Goal: Task Accomplishment & Management: Use online tool/utility

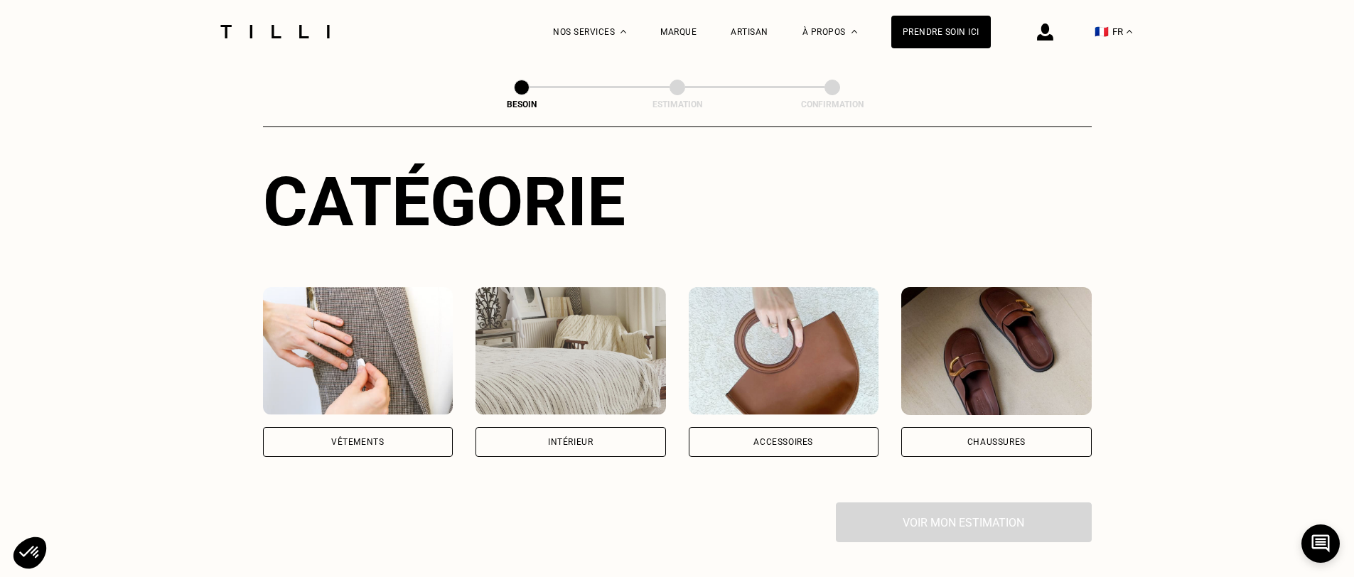
scroll to position [218, 0]
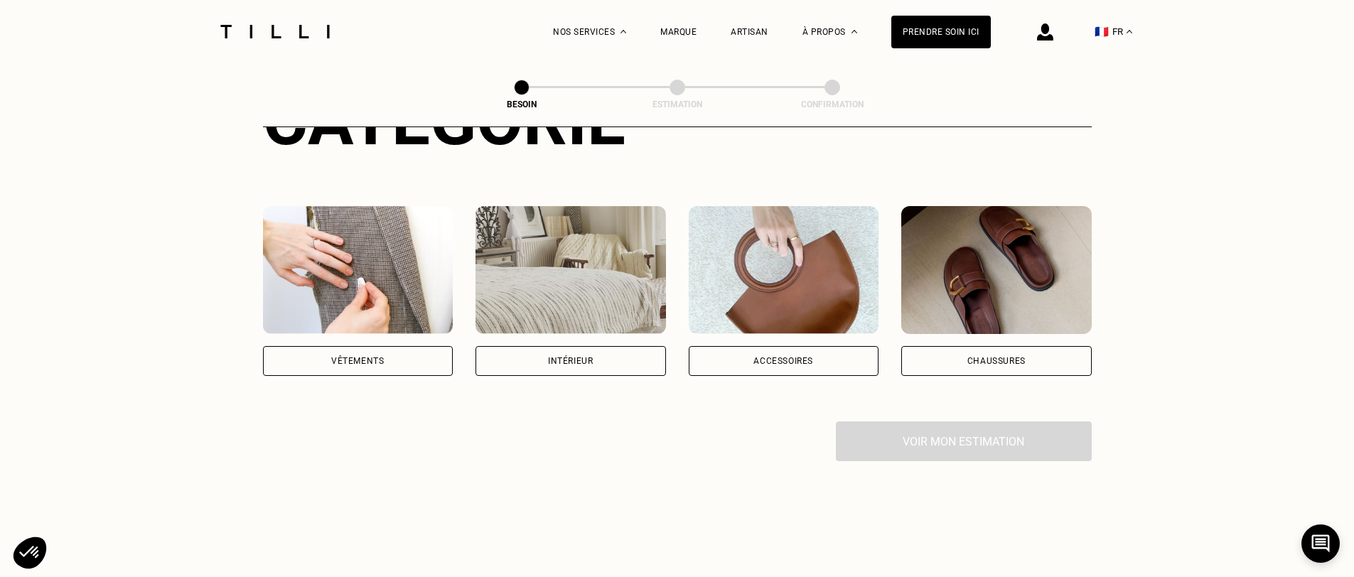
click at [400, 346] on div "Vêtements" at bounding box center [358, 361] width 191 height 30
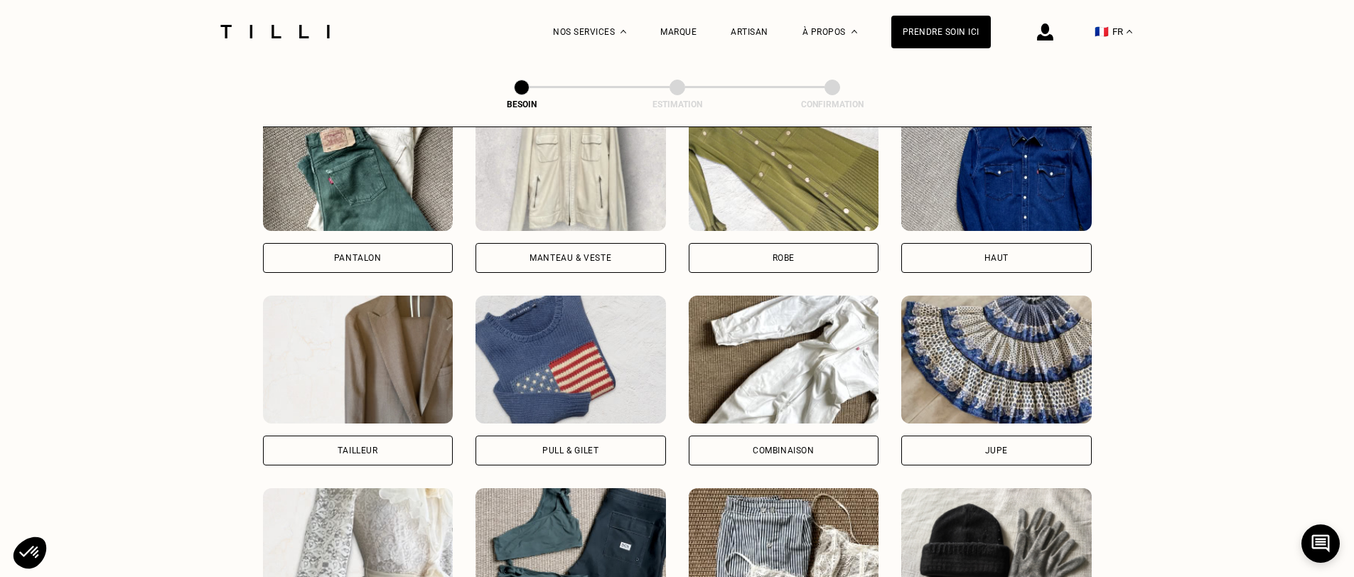
scroll to position [626, 0]
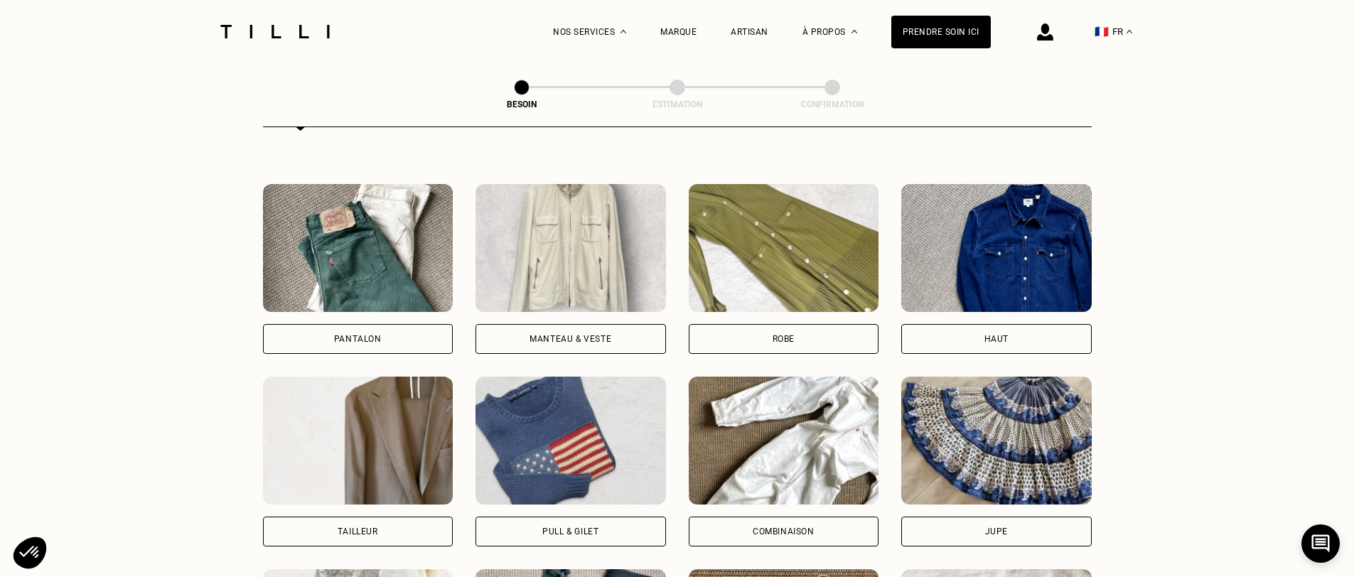
click at [559, 331] on div "Manteau & Veste" at bounding box center [571, 339] width 191 height 30
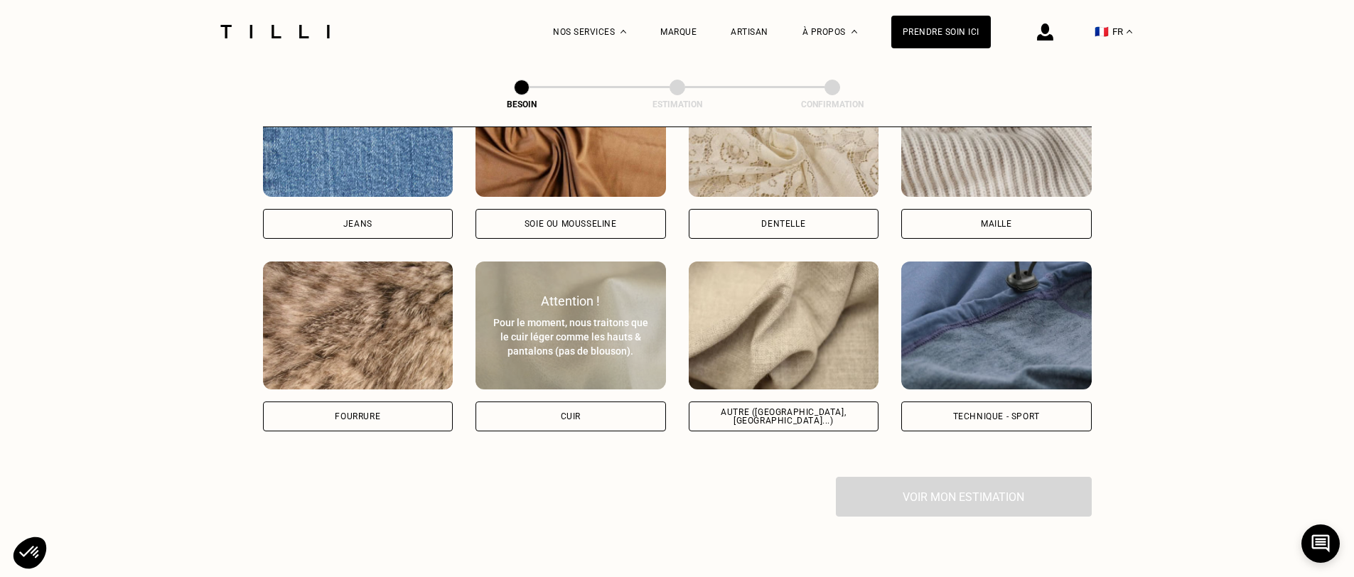
scroll to position [1501, 0]
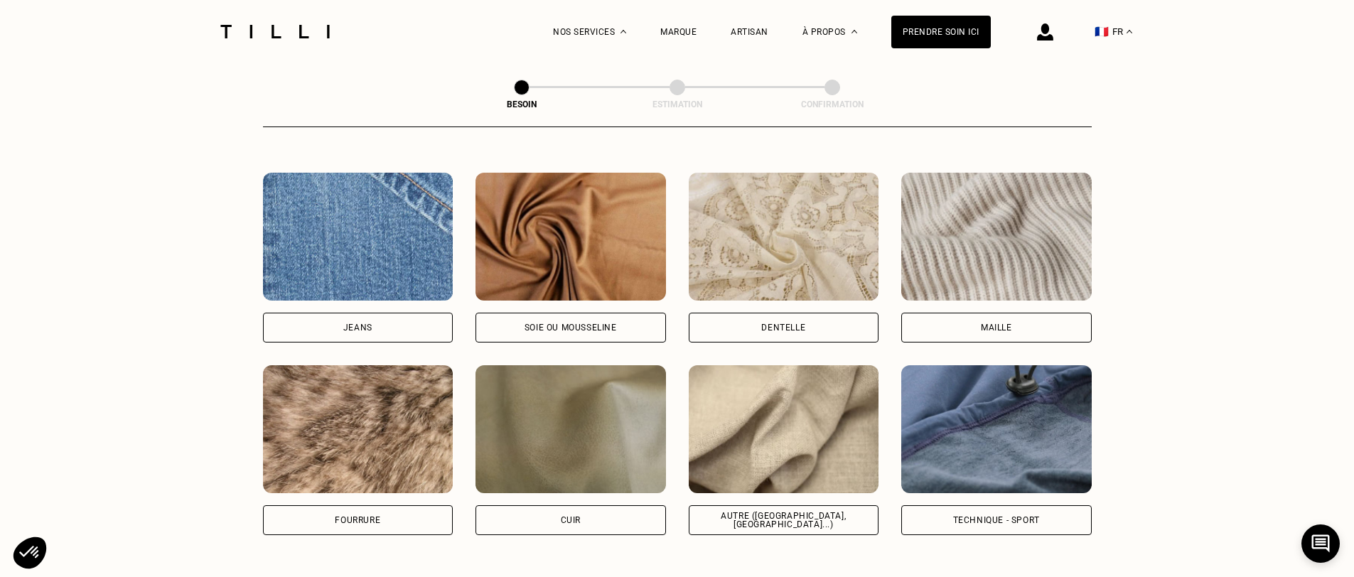
click at [576, 323] on div "Soie ou mousseline" at bounding box center [571, 327] width 92 height 9
select select "FR"
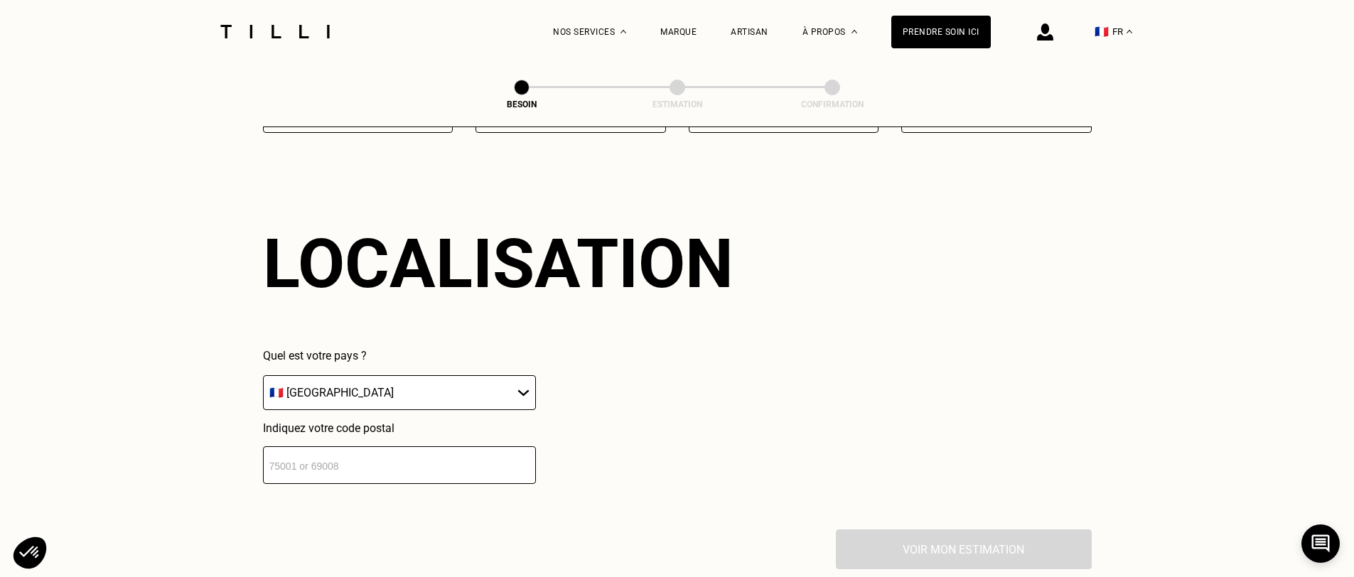
scroll to position [1905, 0]
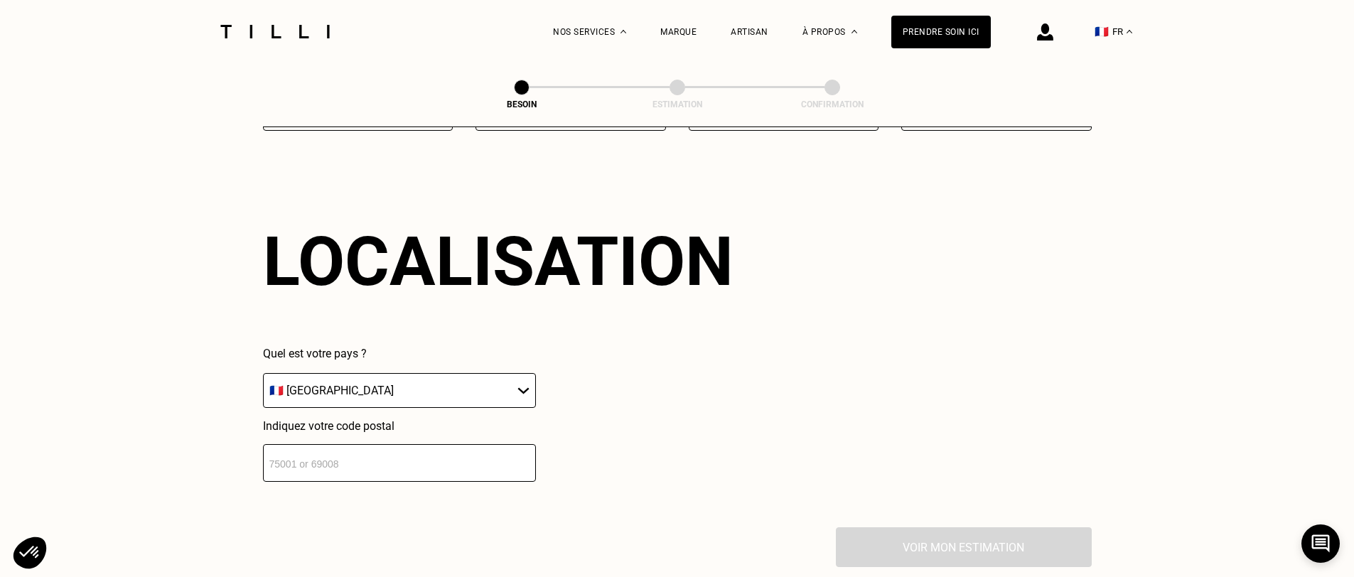
click at [439, 449] on input "number" at bounding box center [399, 463] width 273 height 38
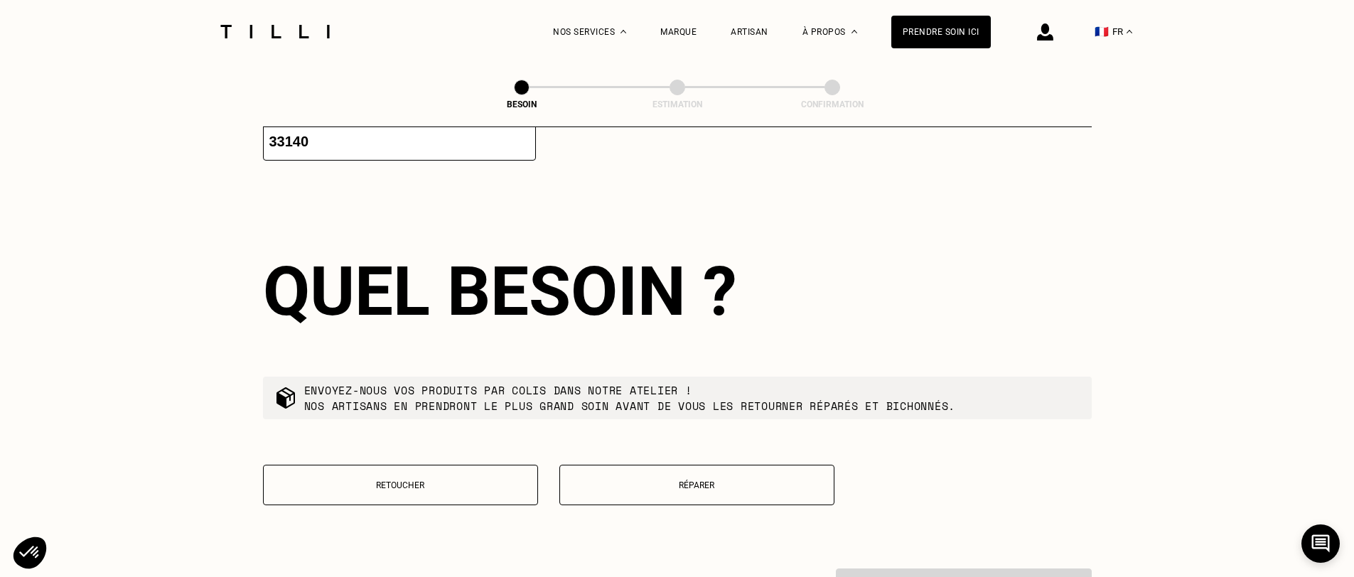
scroll to position [2257, 0]
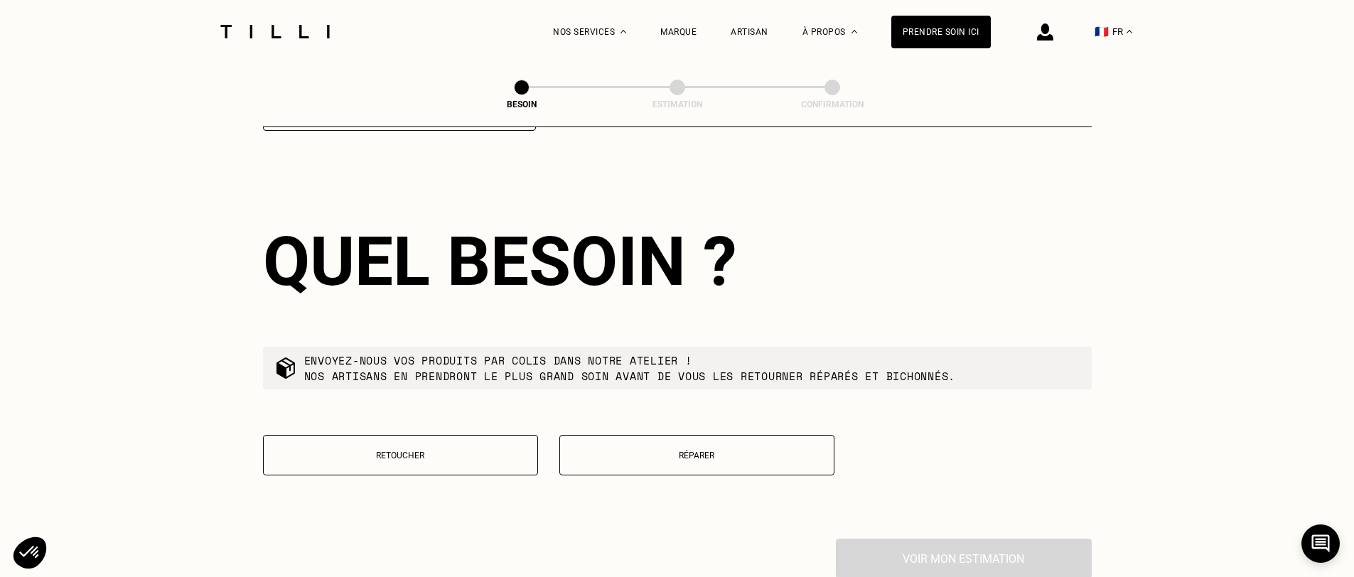
type input "33140"
click at [687, 451] on p "Réparer" at bounding box center [697, 456] width 260 height 10
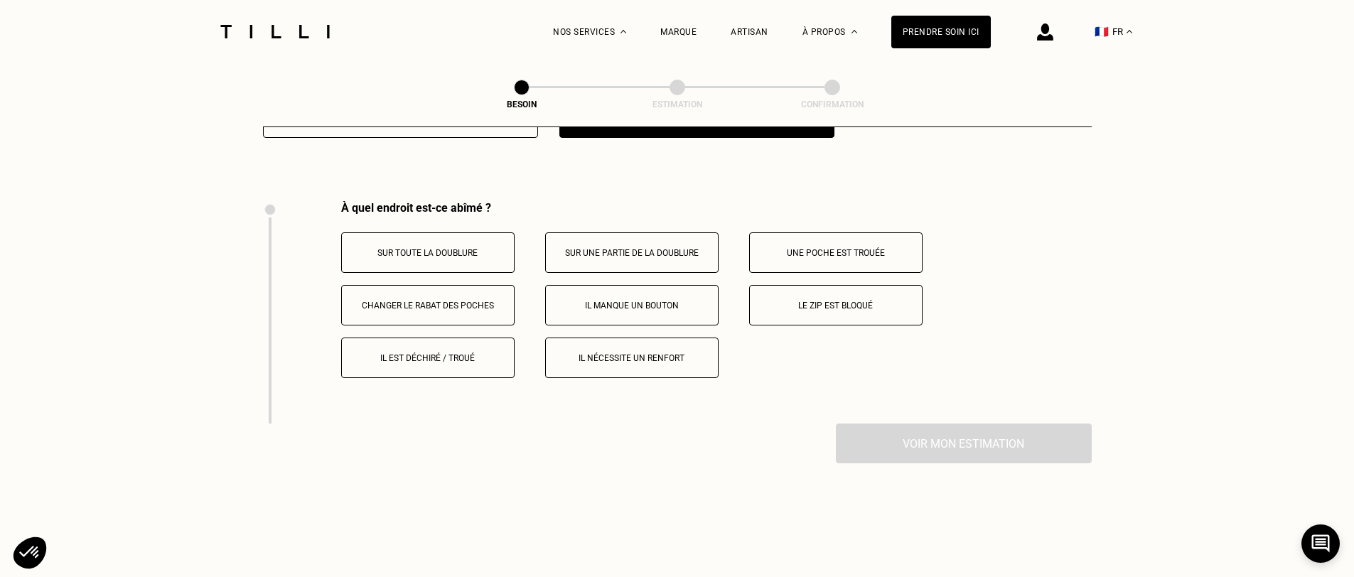
scroll to position [2619, 0]
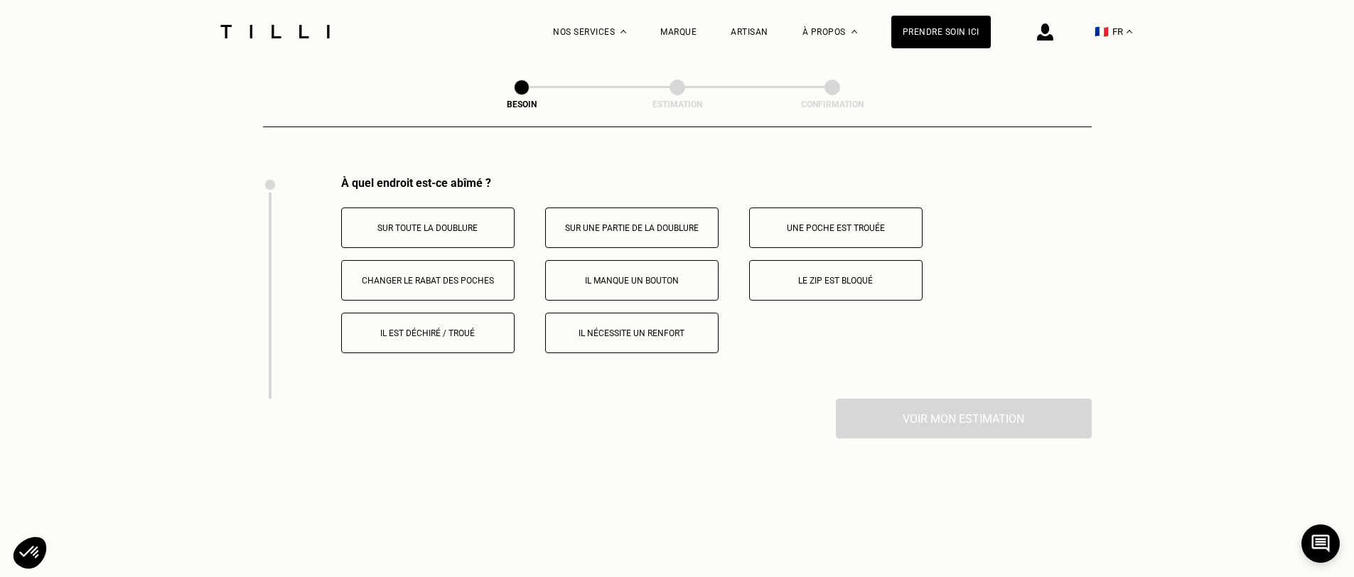
click at [416, 328] on p "Il est déchiré / troué" at bounding box center [428, 333] width 158 height 10
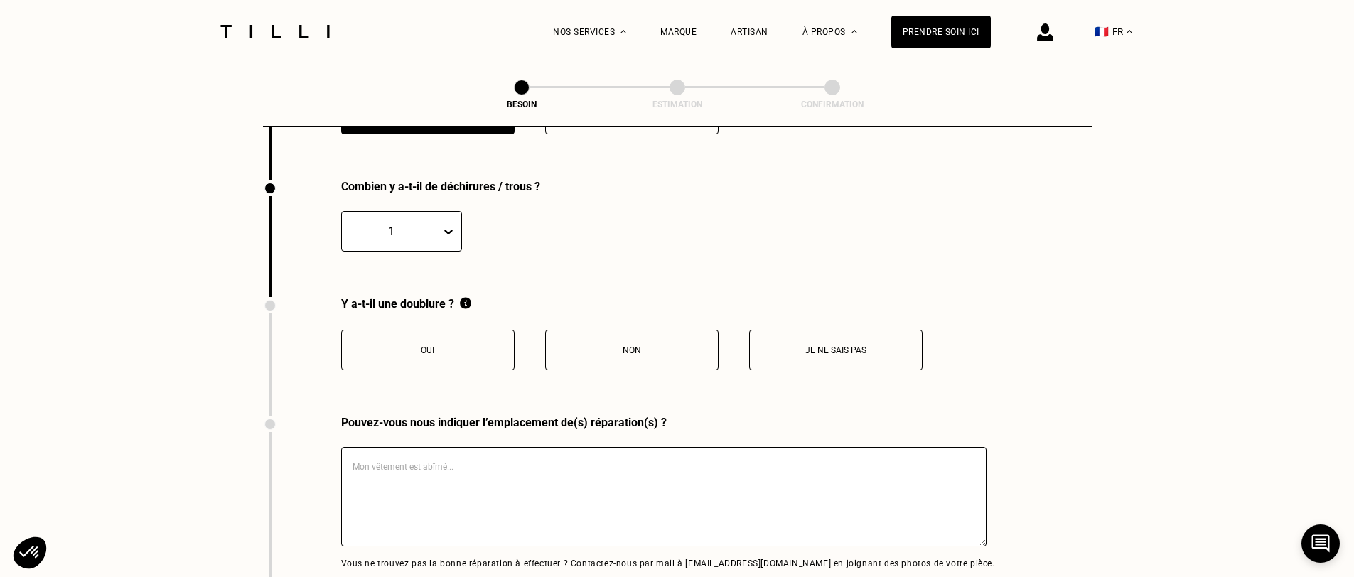
scroll to position [2842, 0]
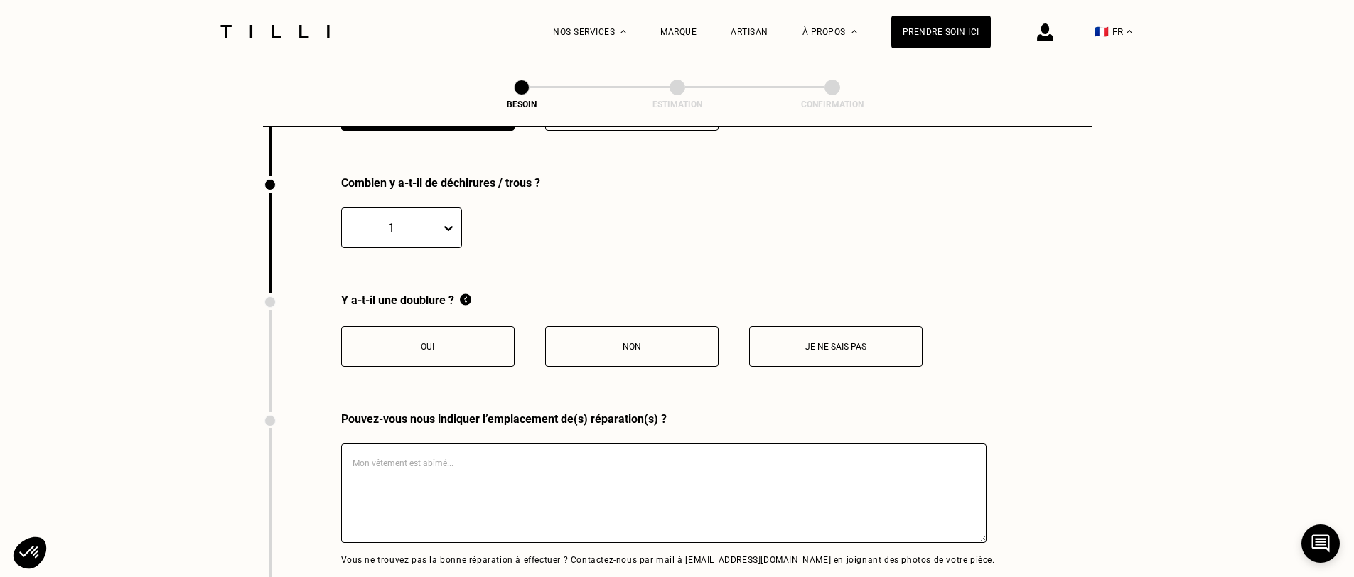
click at [393, 338] on button "Oui" at bounding box center [427, 346] width 173 height 41
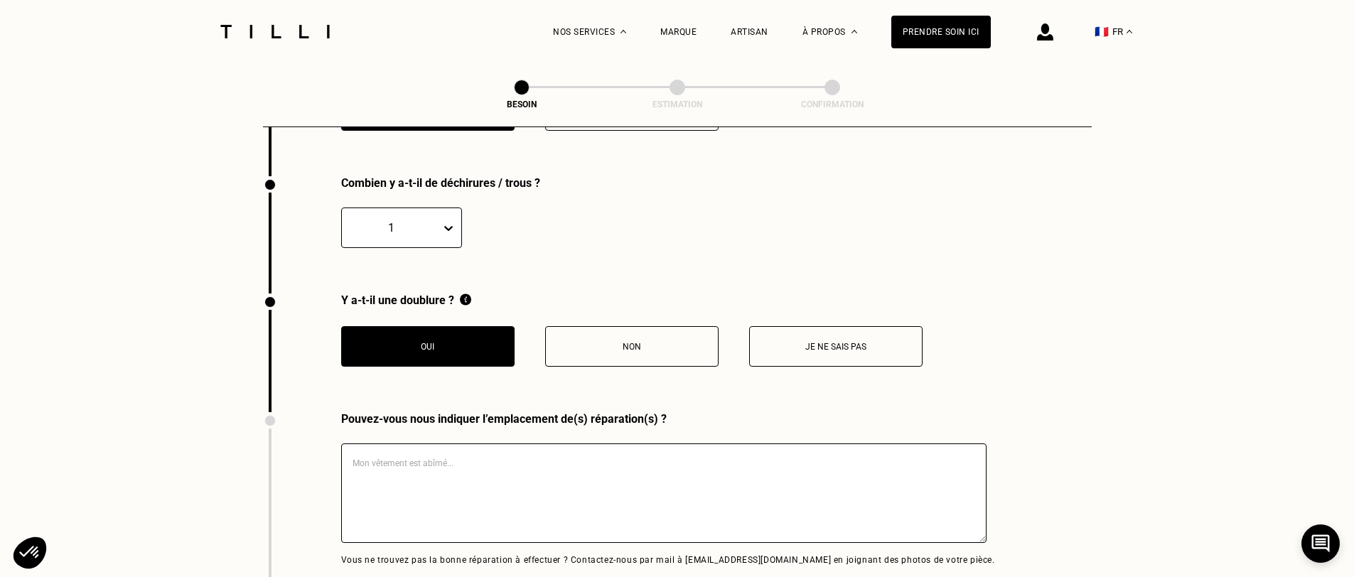
click at [489, 461] on textarea at bounding box center [664, 494] width 646 height 100
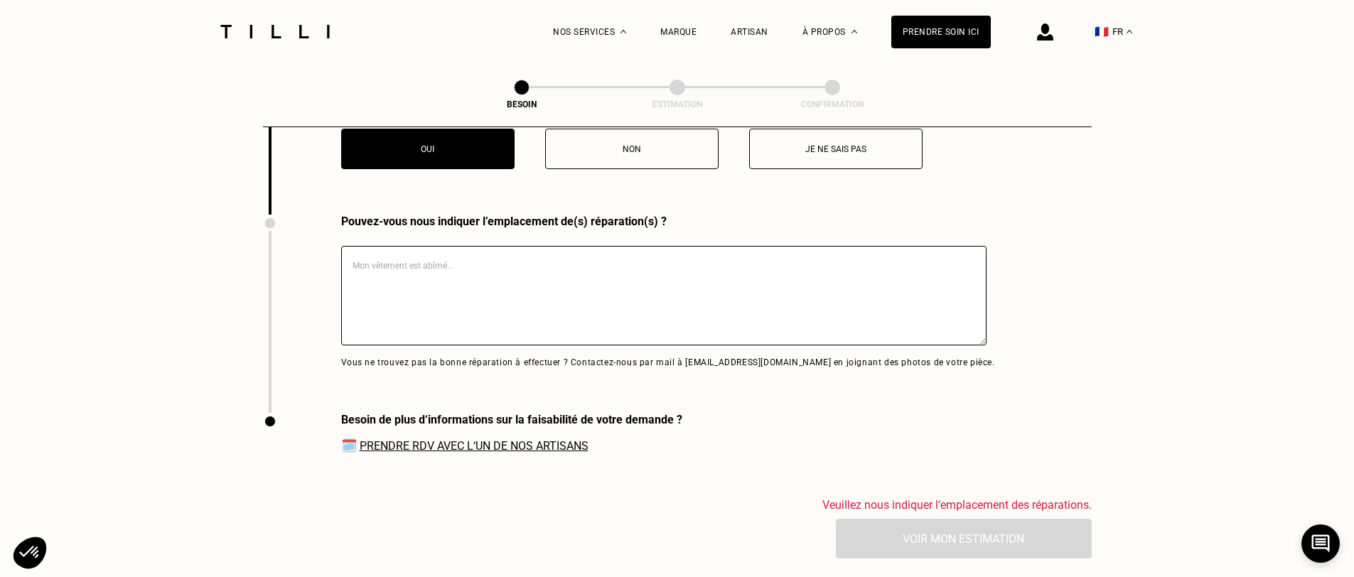
scroll to position [3049, 0]
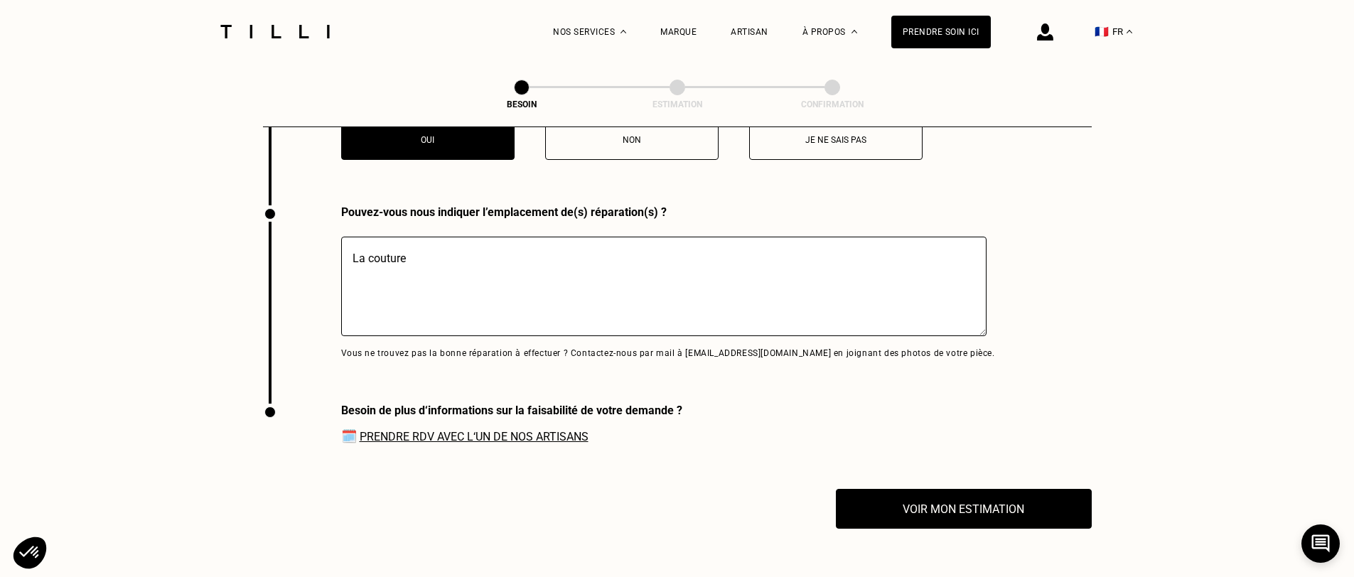
type textarea "La"
type textarea "Une couture de pince (sous la pochette) de ma veste de costume à craquée"
click at [475, 361] on div "Pouvez-vous nous indiquer l’emplacement de(s) réparation(s) ? Une couture de pi…" at bounding box center [629, 304] width 732 height 198
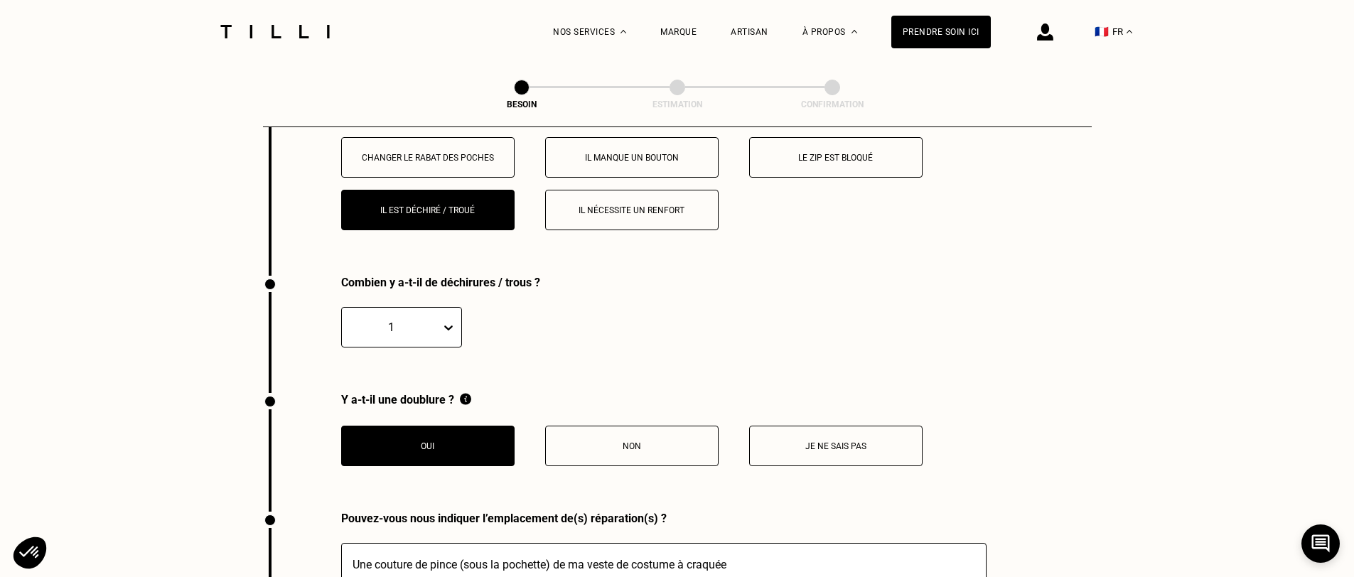
scroll to position [2661, 0]
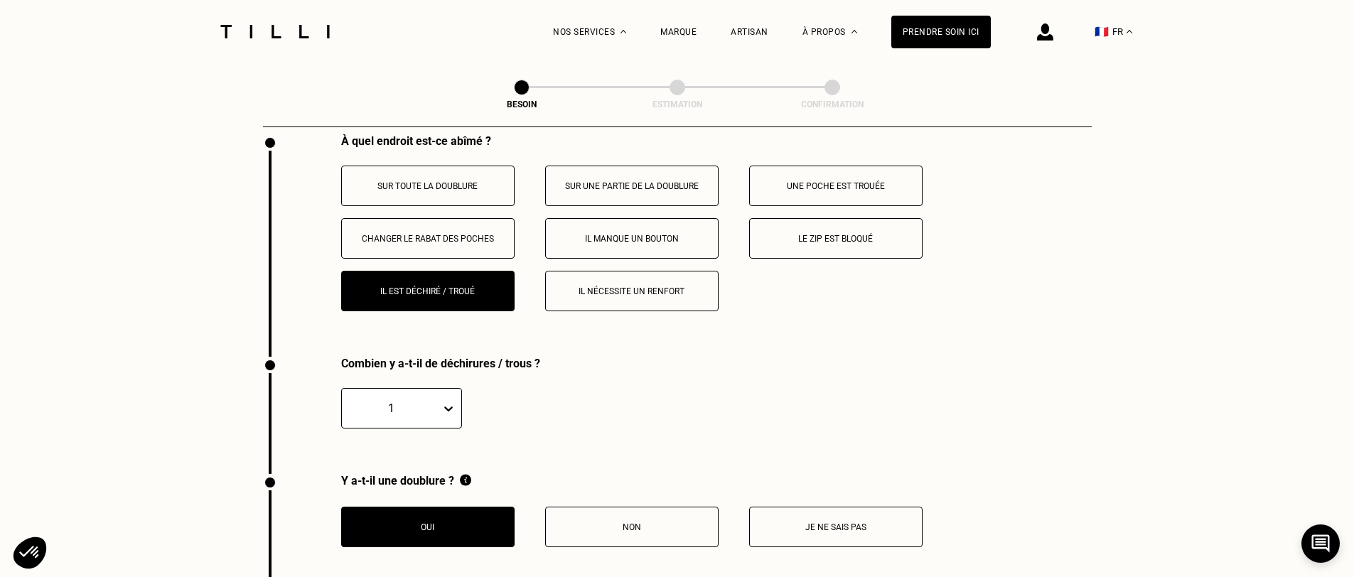
click at [651, 285] on button "Il nécessite un renfort" at bounding box center [631, 291] width 173 height 41
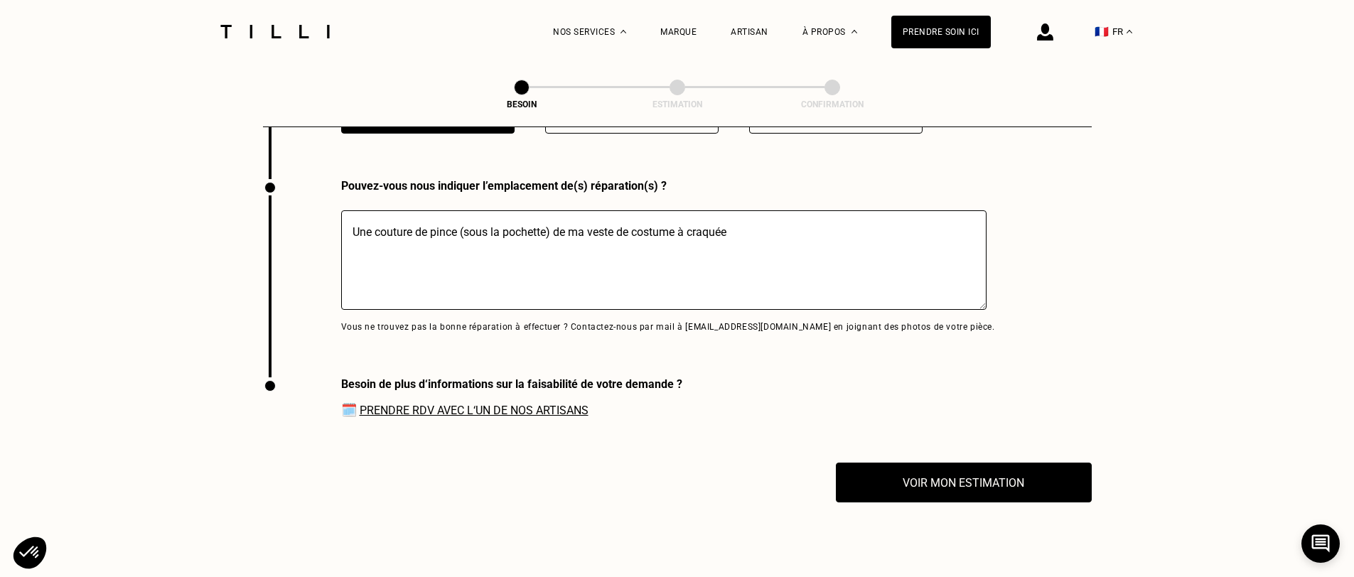
scroll to position [3222, 0]
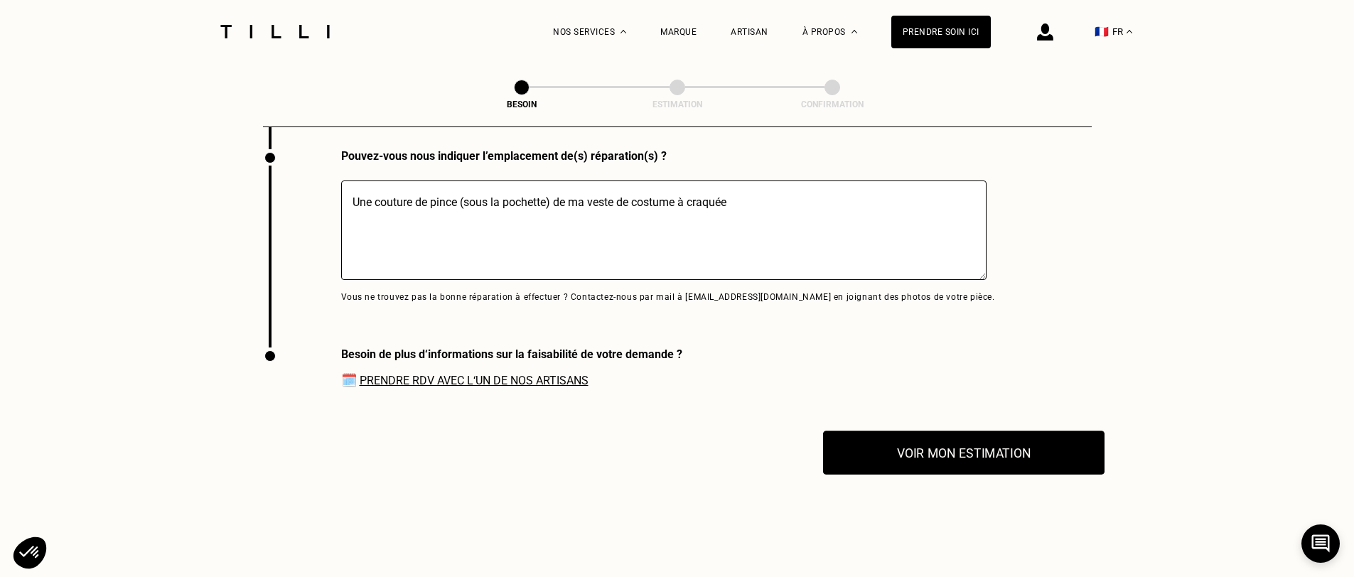
click at [934, 442] on button "Voir mon estimation" at bounding box center [964, 453] width 282 height 44
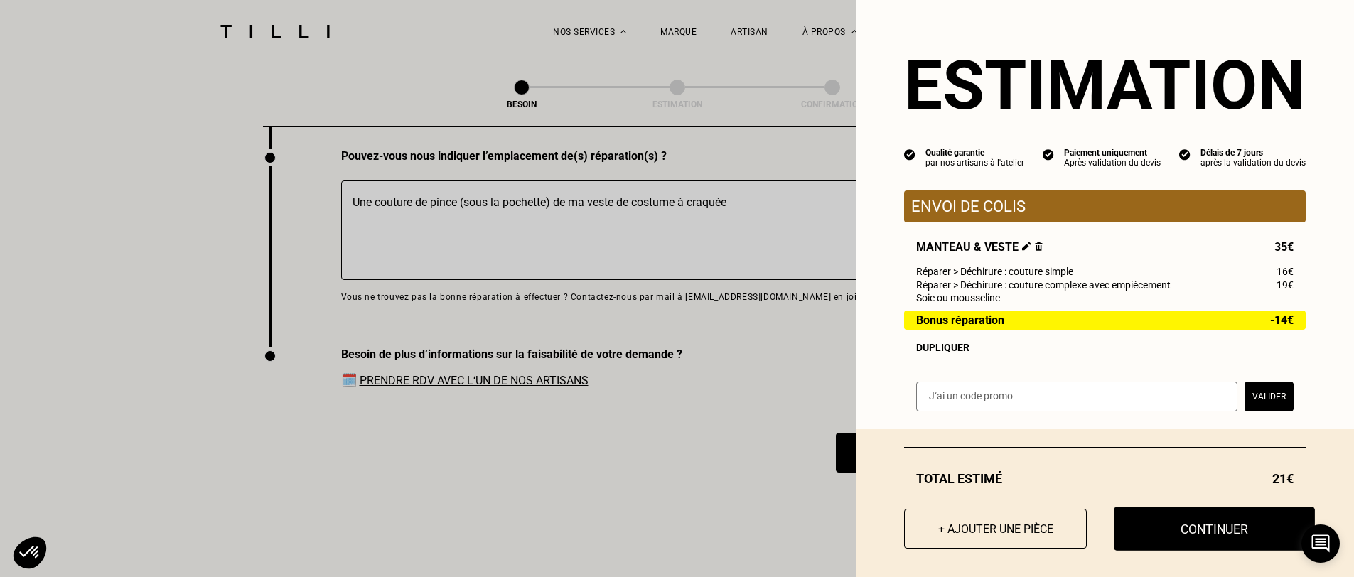
click at [1181, 528] on button "Continuer" at bounding box center [1214, 529] width 201 height 44
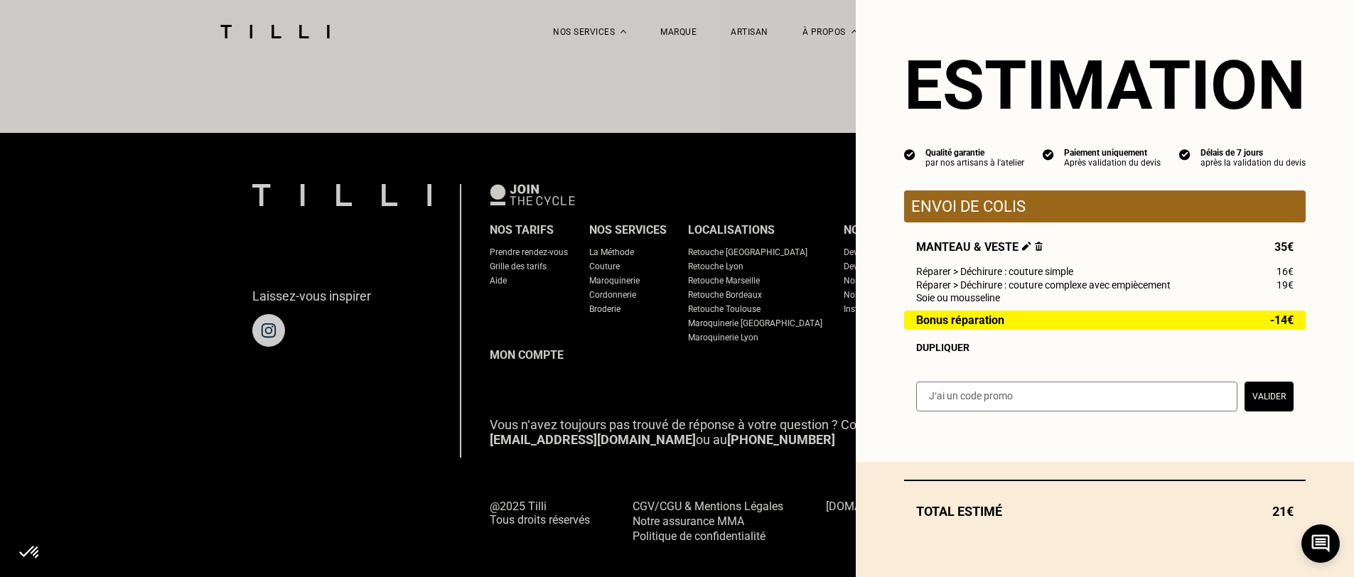
select select "FR"
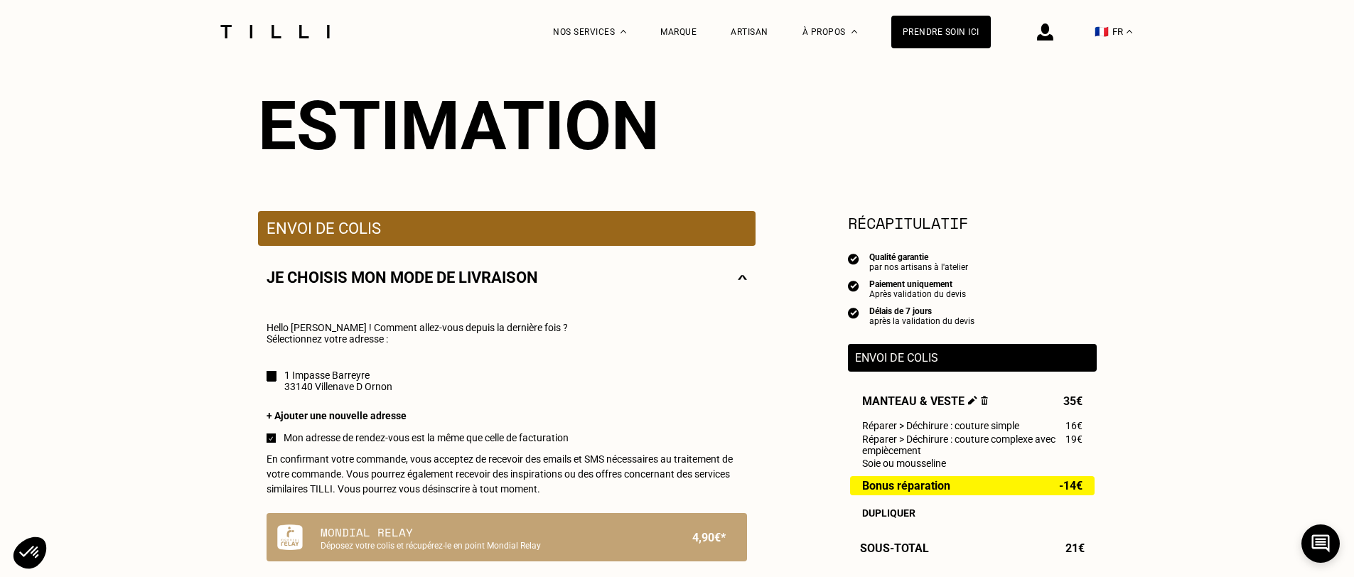
scroll to position [284, 0]
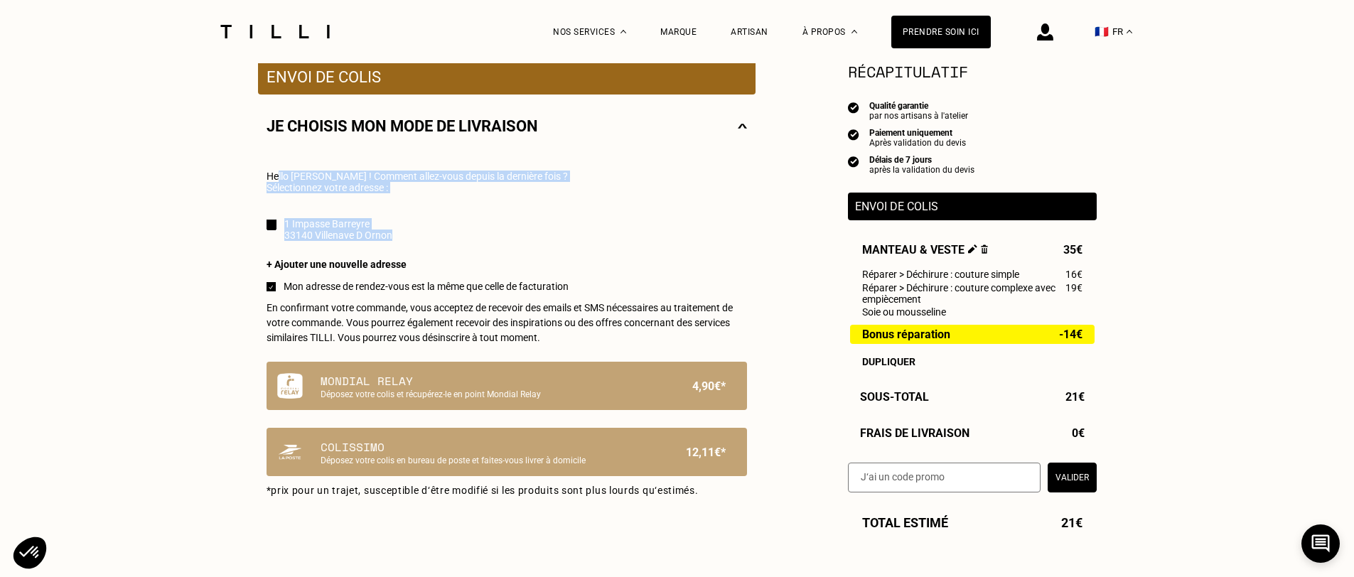
drag, startPoint x: 279, startPoint y: 181, endPoint x: 540, endPoint y: 231, distance: 266.5
click at [540, 231] on div "Hello [PERSON_NAME] ! Comment allez-vous depuis la dernière fois ? Sélectionnez…" at bounding box center [507, 257] width 481 height 173
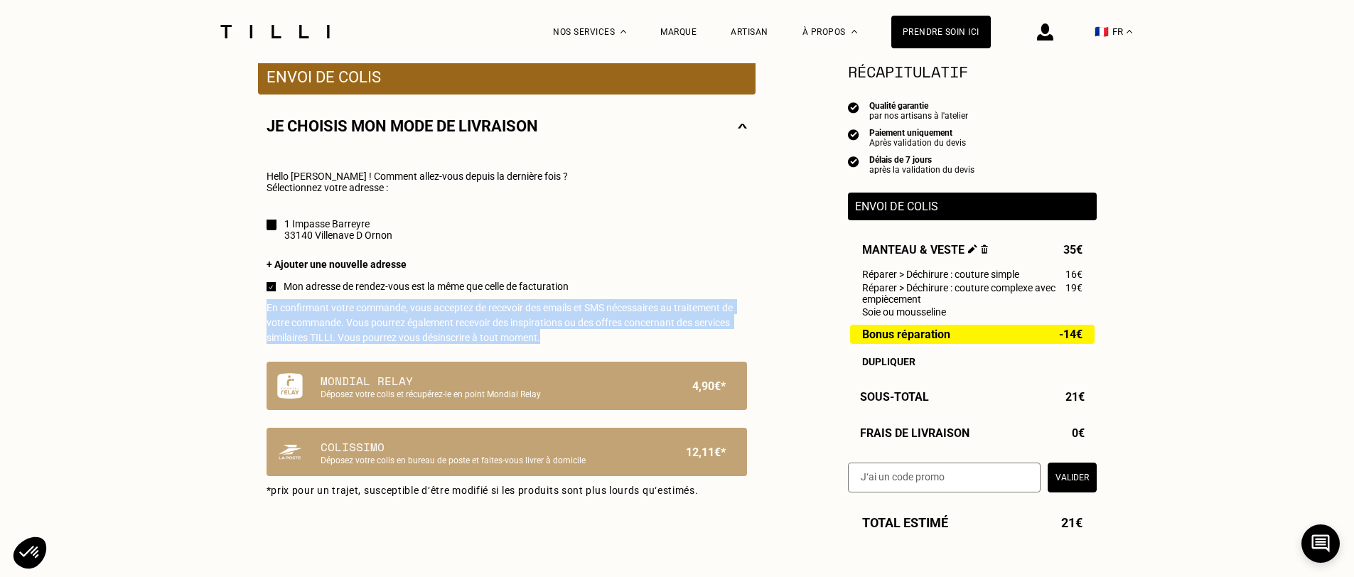
drag, startPoint x: 262, startPoint y: 307, endPoint x: 769, endPoint y: 340, distance: 507.3
click at [769, 340] on div "Estimation Récapitulatif Qualité garantie par nos artisans à l'atelier Paiement…" at bounding box center [677, 232] width 839 height 594
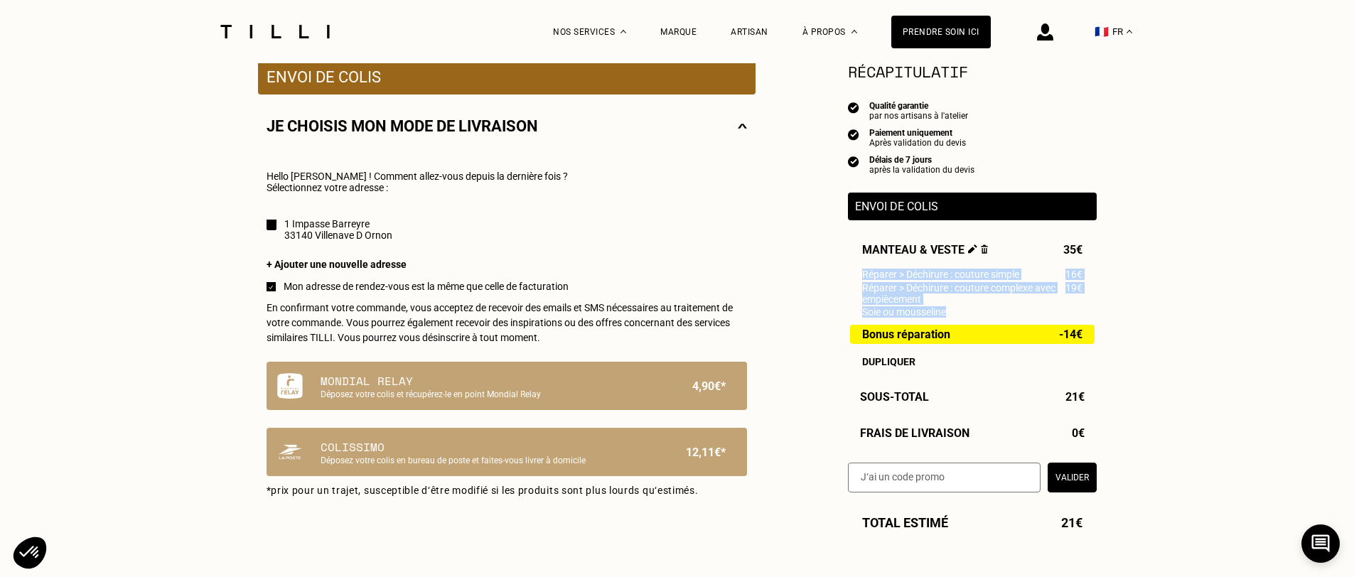
drag, startPoint x: 865, startPoint y: 274, endPoint x: 1063, endPoint y: 314, distance: 202.3
click at [1063, 314] on div "Manteau & veste 35€ Réparer > Déchirure : couture simple 16€ Réparer > Déchirur…" at bounding box center [972, 305] width 249 height 124
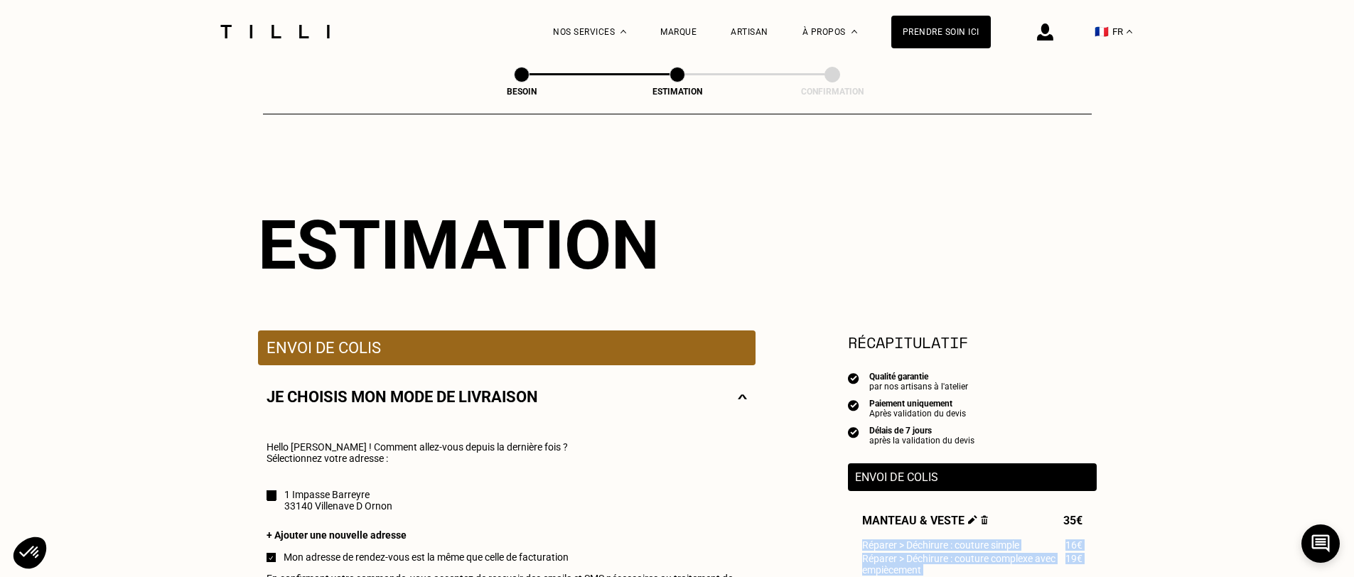
scroll to position [0, 0]
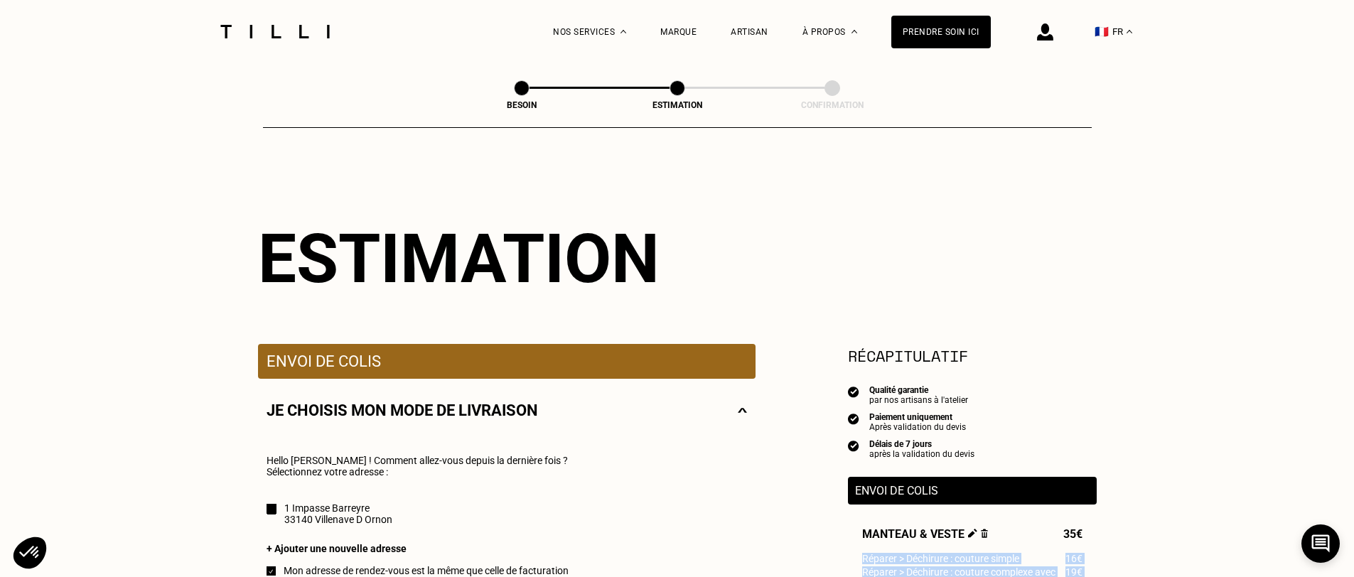
click at [1052, 33] on img at bounding box center [1045, 31] width 16 height 17
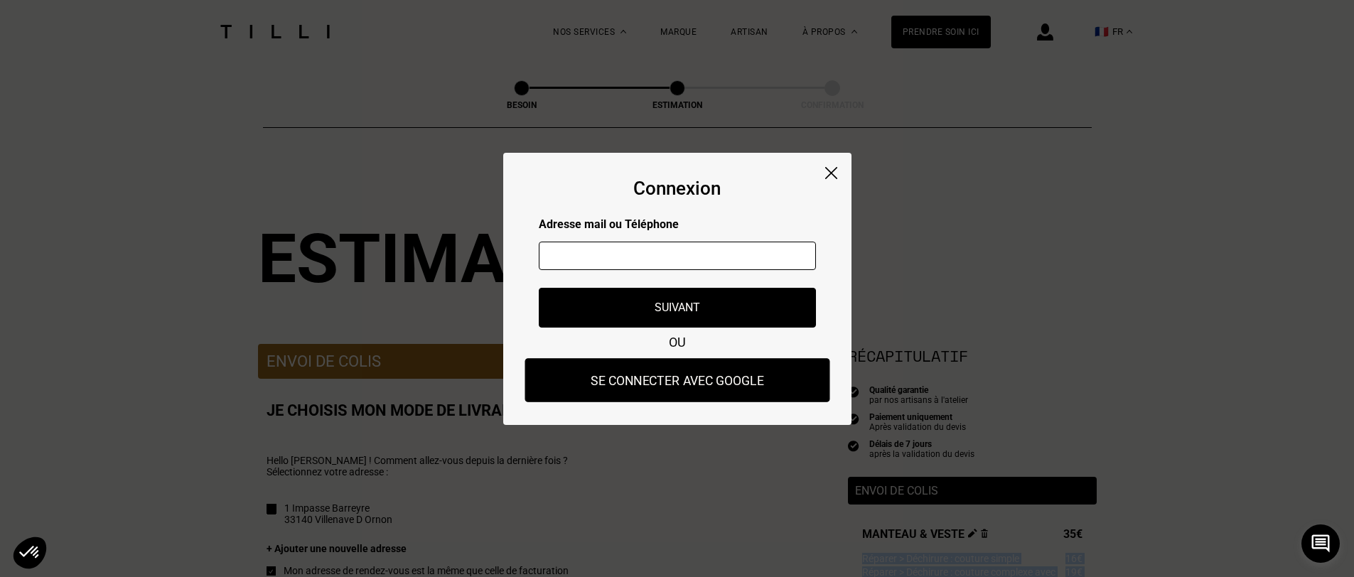
click at [695, 390] on button "Se connecter avec Google" at bounding box center [677, 380] width 305 height 44
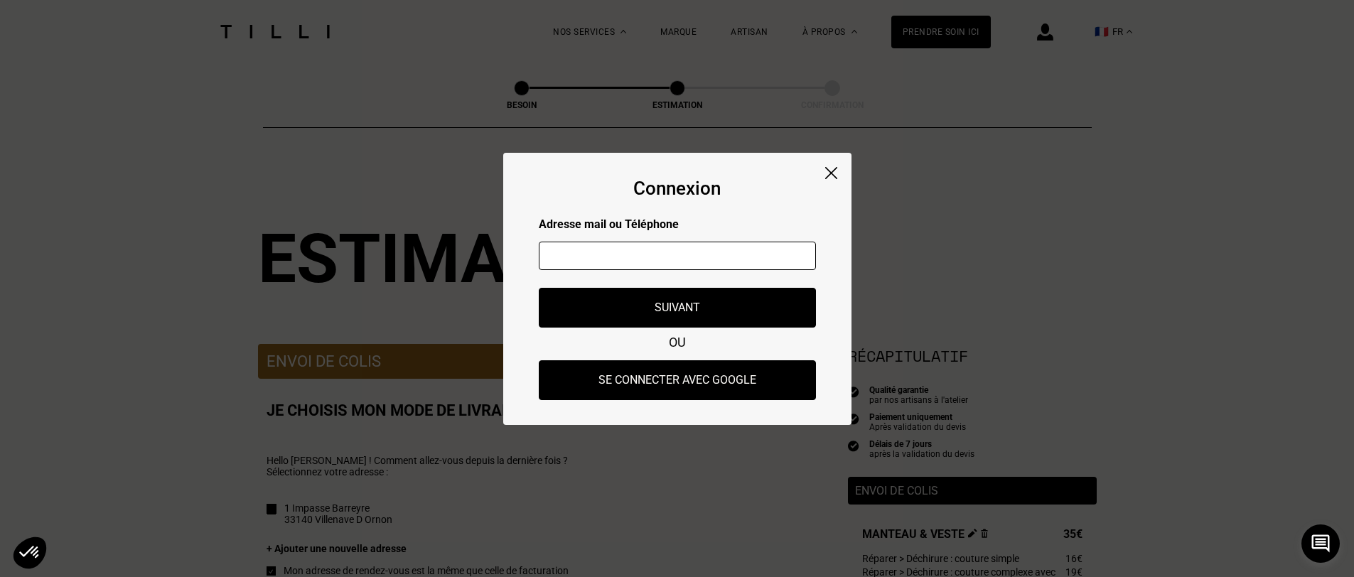
click at [812, 166] on div "Connexion Adresse mail ou Téléphone Adresse mail ou numéro de téléphone non val…" at bounding box center [677, 289] width 348 height 272
click at [830, 171] on img at bounding box center [831, 173] width 12 height 12
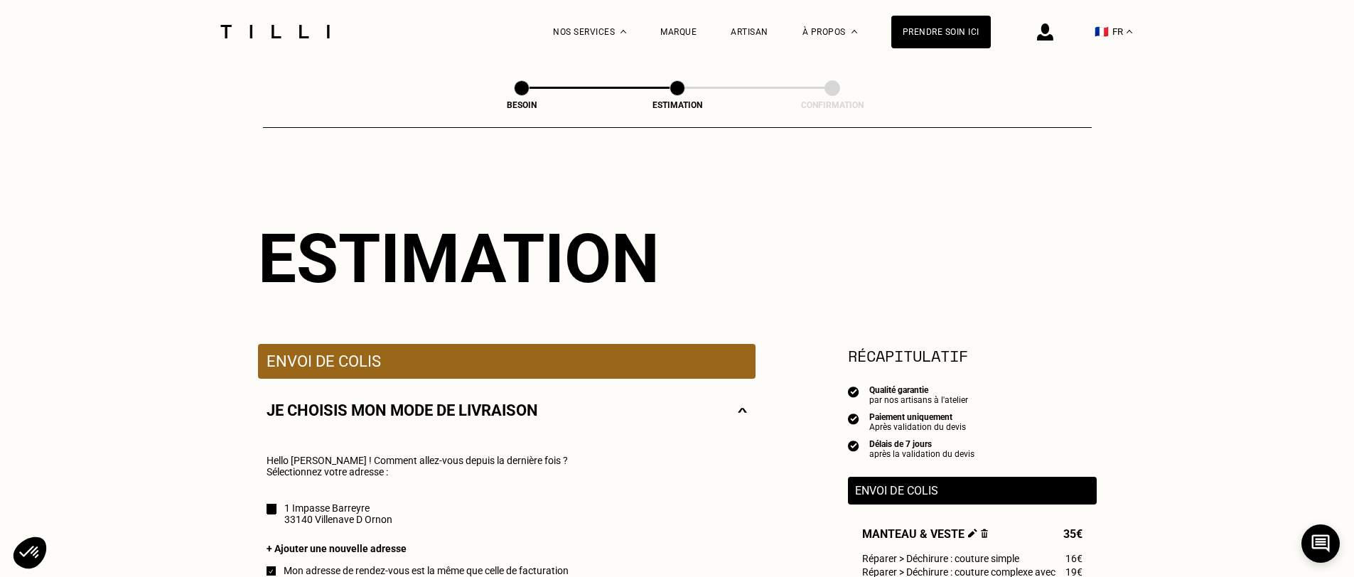
click at [255, 31] on img at bounding box center [274, 32] width 119 height 14
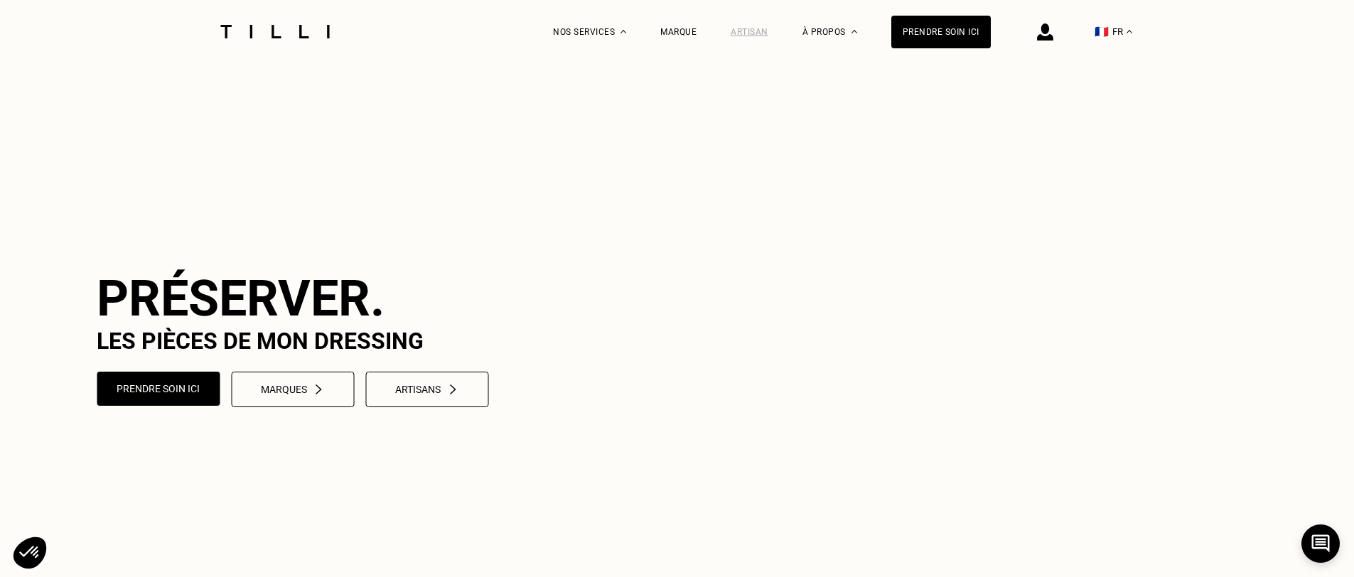
click at [738, 31] on div "Artisan" at bounding box center [750, 32] width 38 height 10
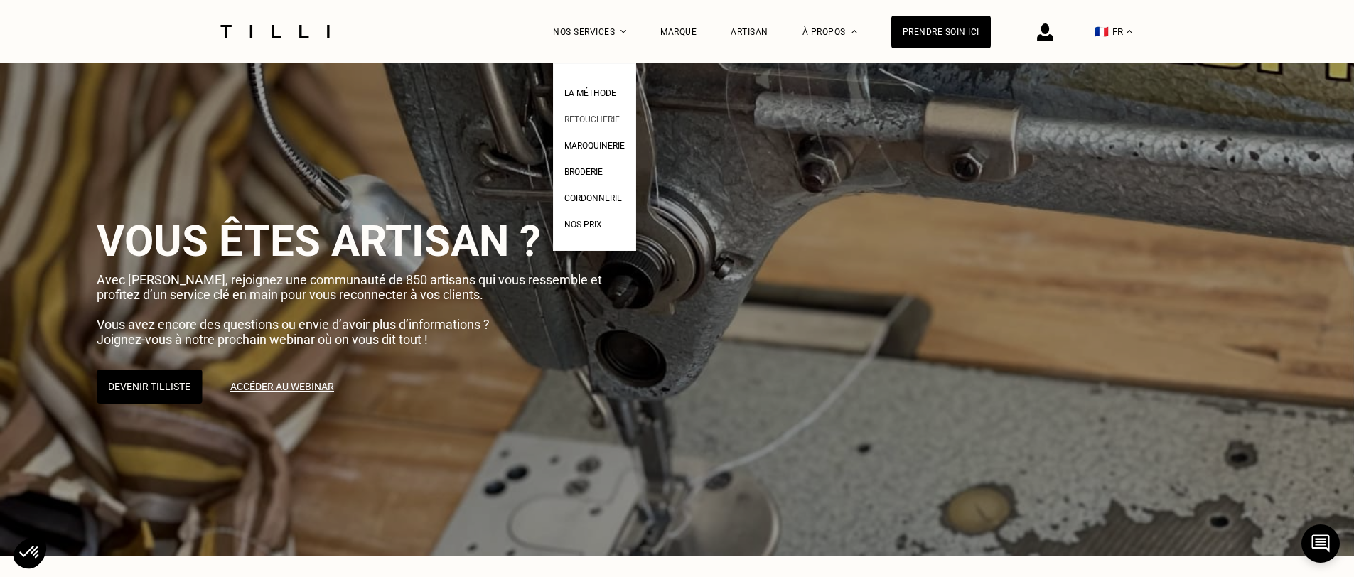
click at [613, 120] on span "Retoucherie" at bounding box center [592, 119] width 55 height 10
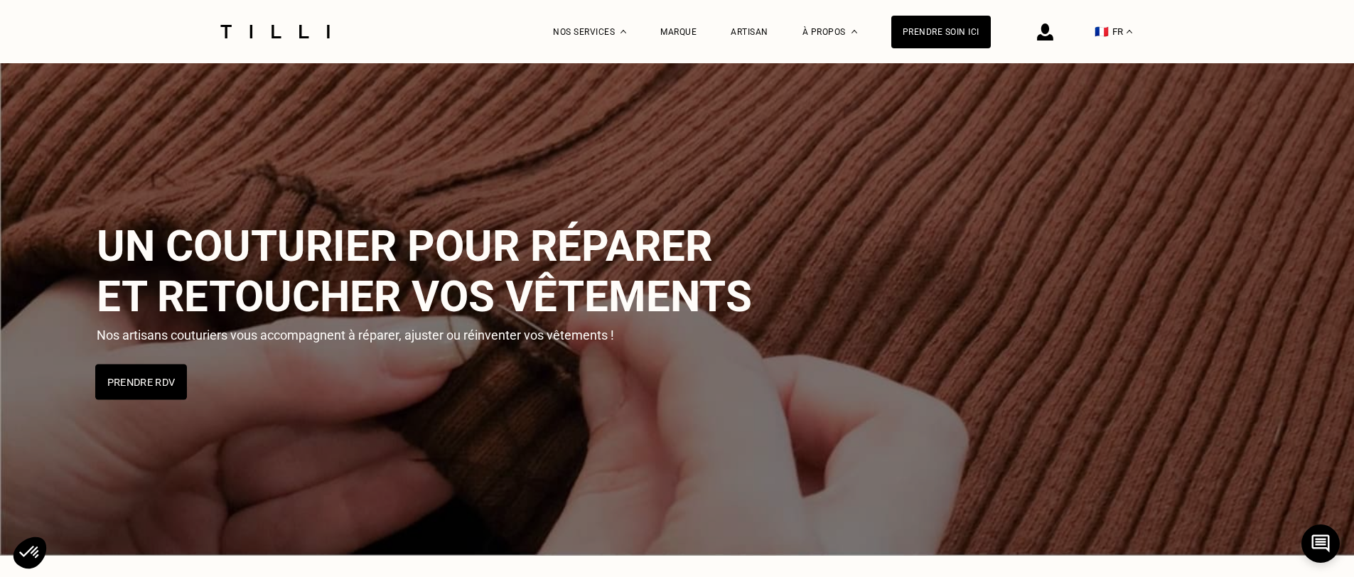
click at [144, 375] on button "Prendre RDV" at bounding box center [141, 382] width 92 height 36
select select "FR"
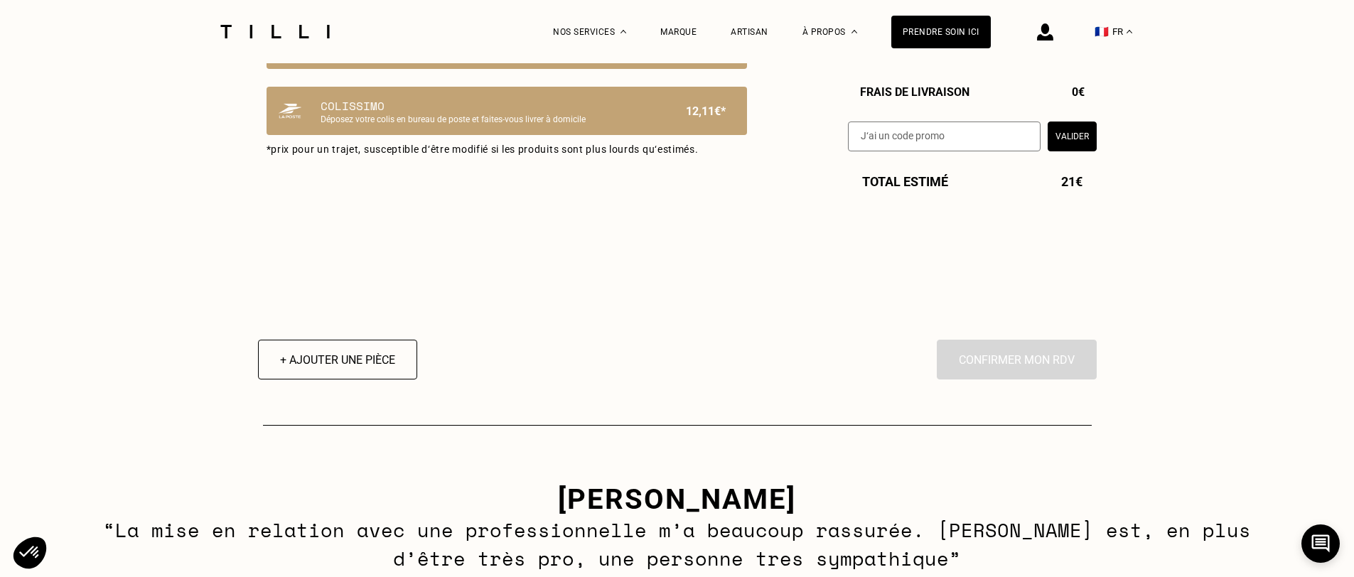
scroll to position [788, 0]
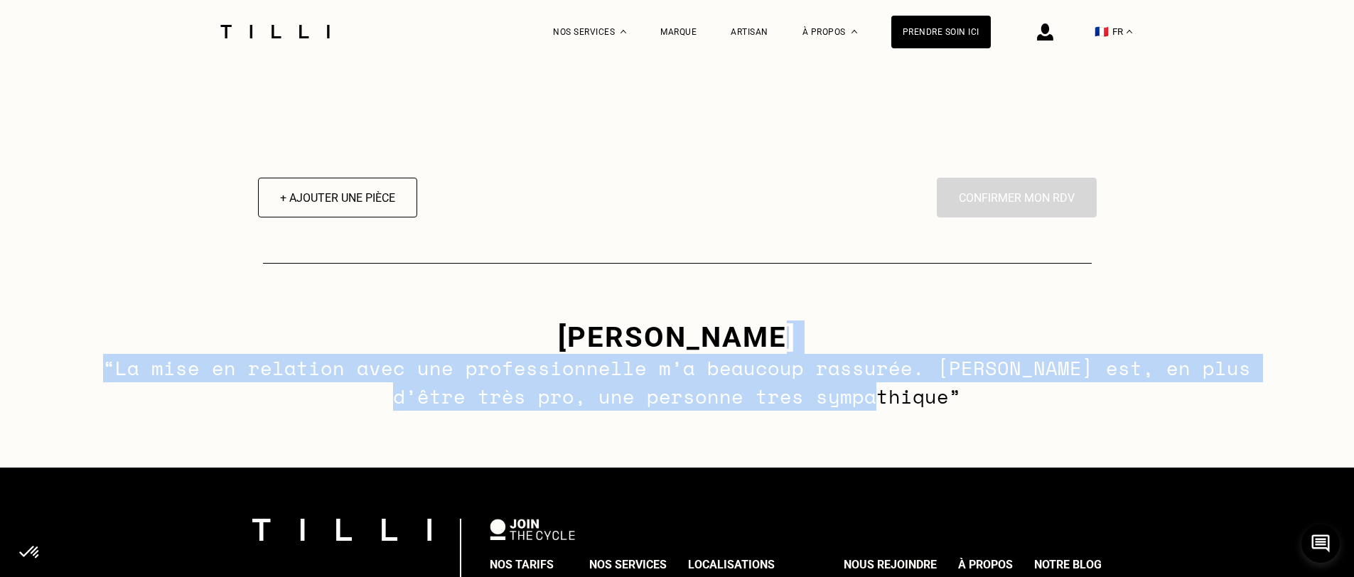
drag, startPoint x: 654, startPoint y: 339, endPoint x: 980, endPoint y: 421, distance: 336.4
click at [980, 421] on div "[PERSON_NAME] - tilliste Mélina “La mise en relation avec une professionnelle m…" at bounding box center [677, 366] width 1354 height 204
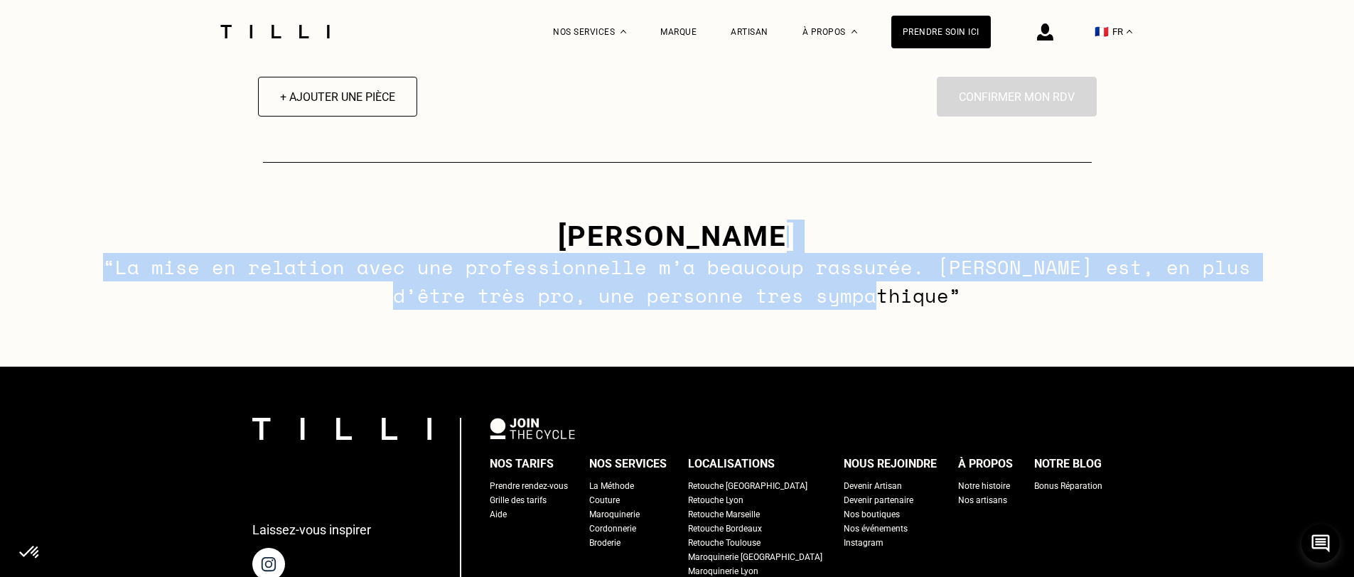
scroll to position [1015, 0]
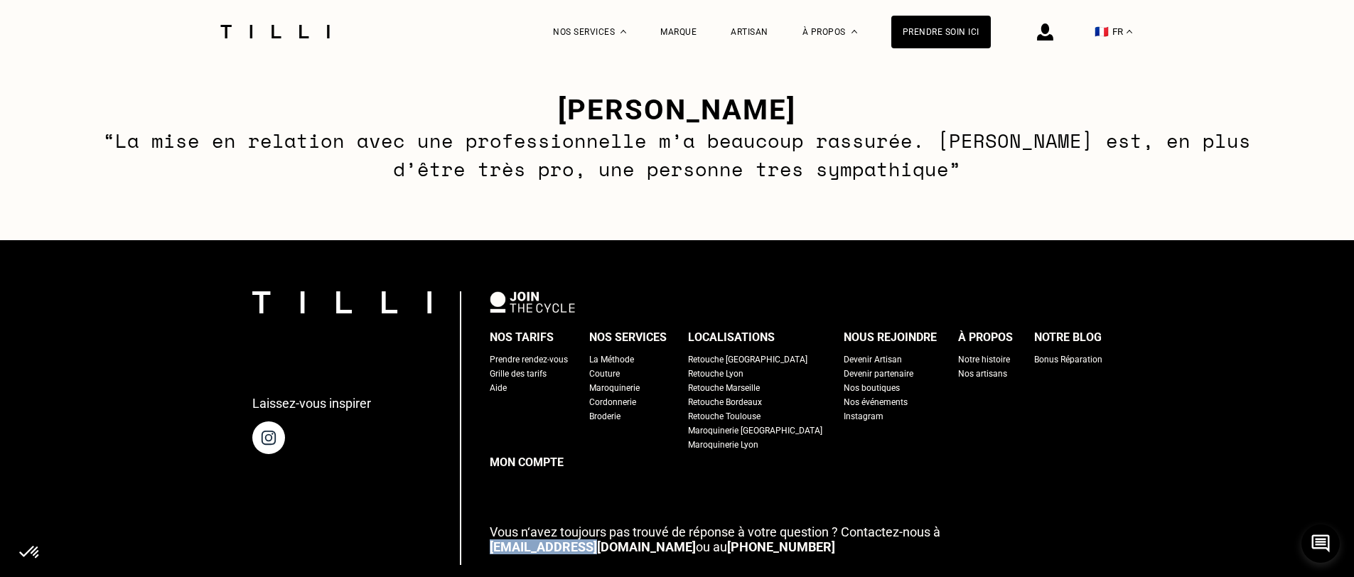
drag, startPoint x: 500, startPoint y: 549, endPoint x: 591, endPoint y: 545, distance: 91.1
click at [590, 546] on div "Laissez-vous inspirer Nos tarifs Prendre rendez-vous Grille des tarifs Aide Nos…" at bounding box center [677, 471] width 850 height 359
drag, startPoint x: 594, startPoint y: 544, endPoint x: 518, endPoint y: 542, distance: 76.8
click at [518, 542] on p "Vous n‘avez toujours pas trouvé de réponse à votre question ? Contactez-nous à …" at bounding box center [796, 540] width 613 height 30
click at [518, 542] on link "[EMAIL_ADDRESS][DOMAIN_NAME]" at bounding box center [593, 547] width 206 height 15
